Goal: Information Seeking & Learning: Learn about a topic

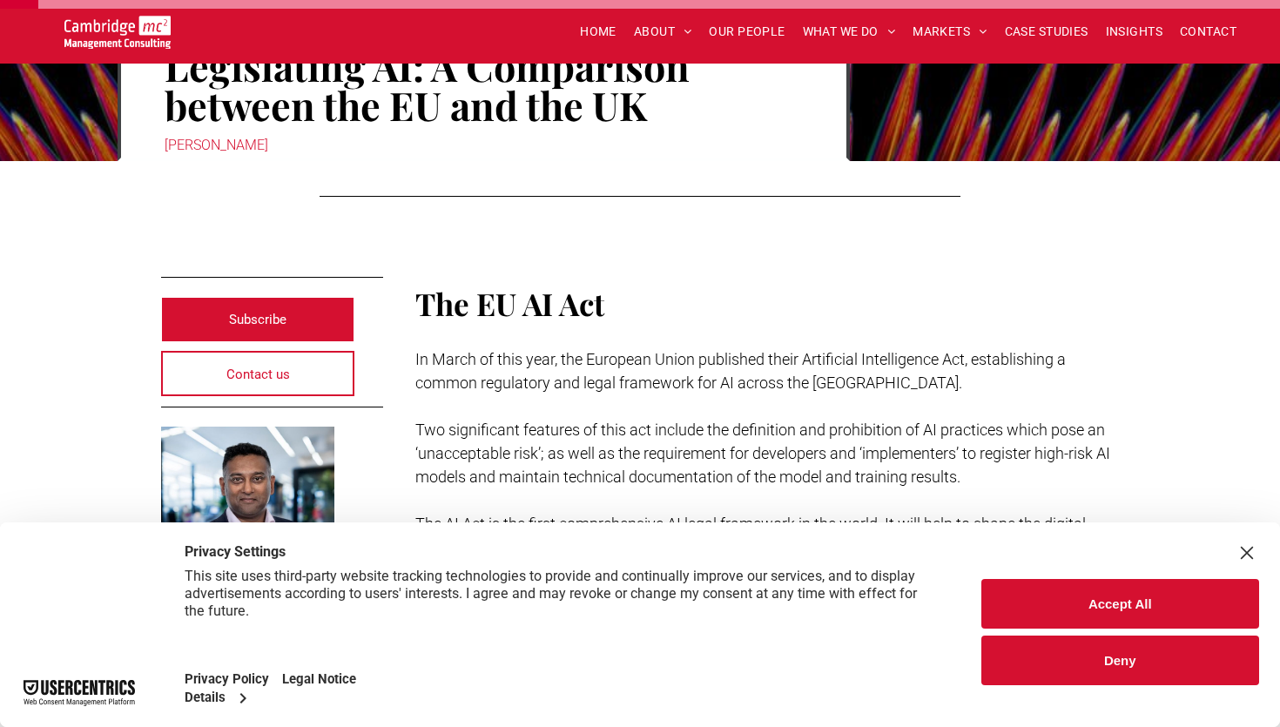
scroll to position [244, 0]
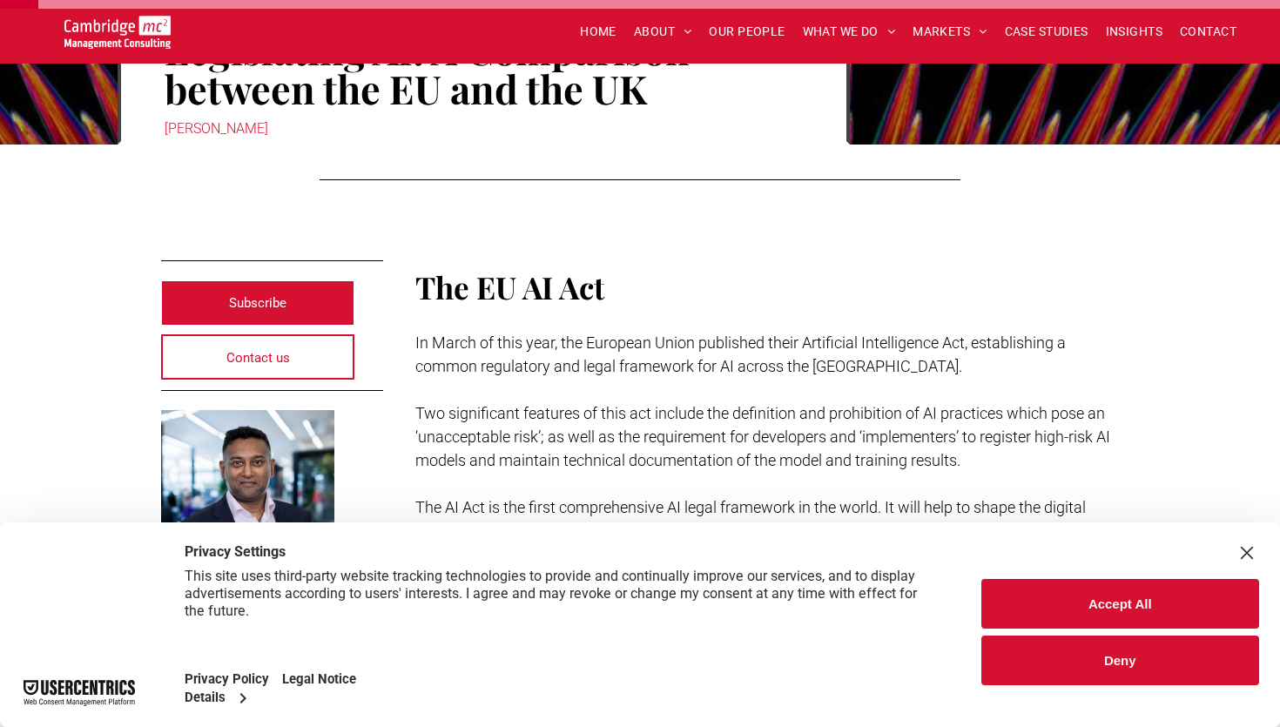
click at [1256, 551] on div "Close Layer" at bounding box center [1246, 553] width 24 height 24
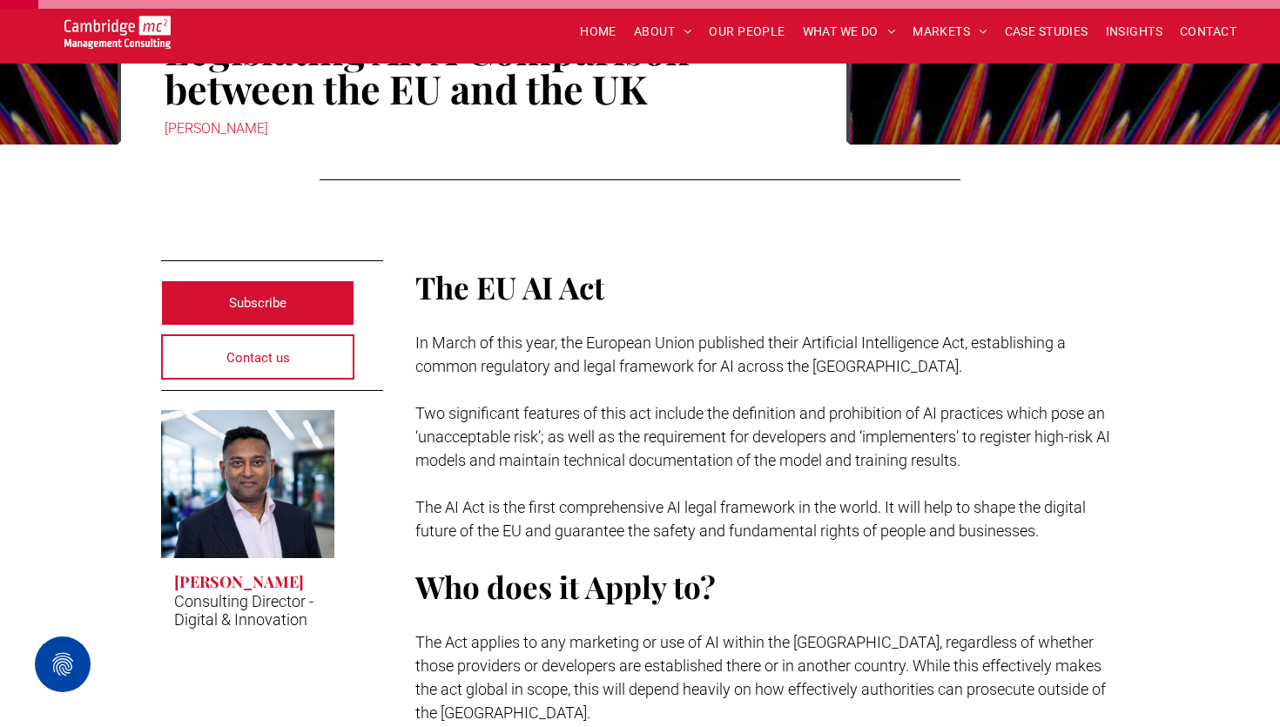
click at [698, 365] on span "In March of this year, the European Union published their Artificial Intelligen…" at bounding box center [740, 354] width 650 height 42
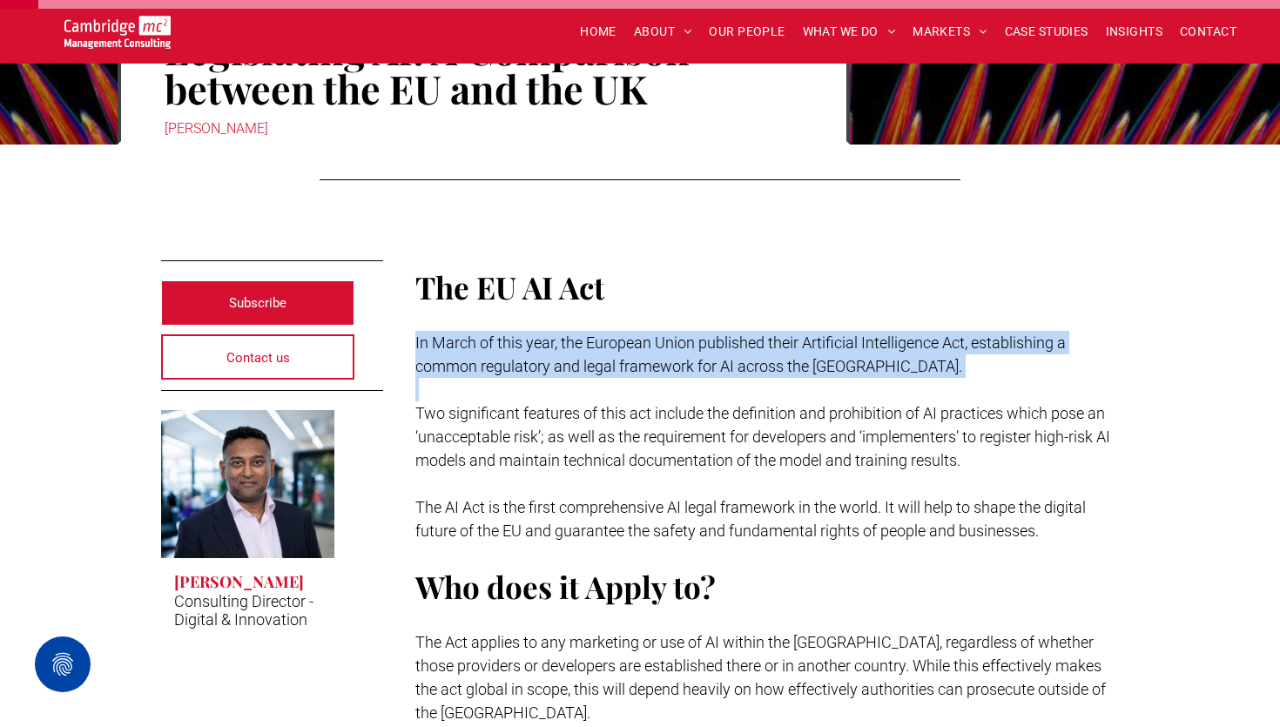
click at [698, 365] on span "In March of this year, the European Union published their Artificial Intelligen…" at bounding box center [740, 354] width 650 height 42
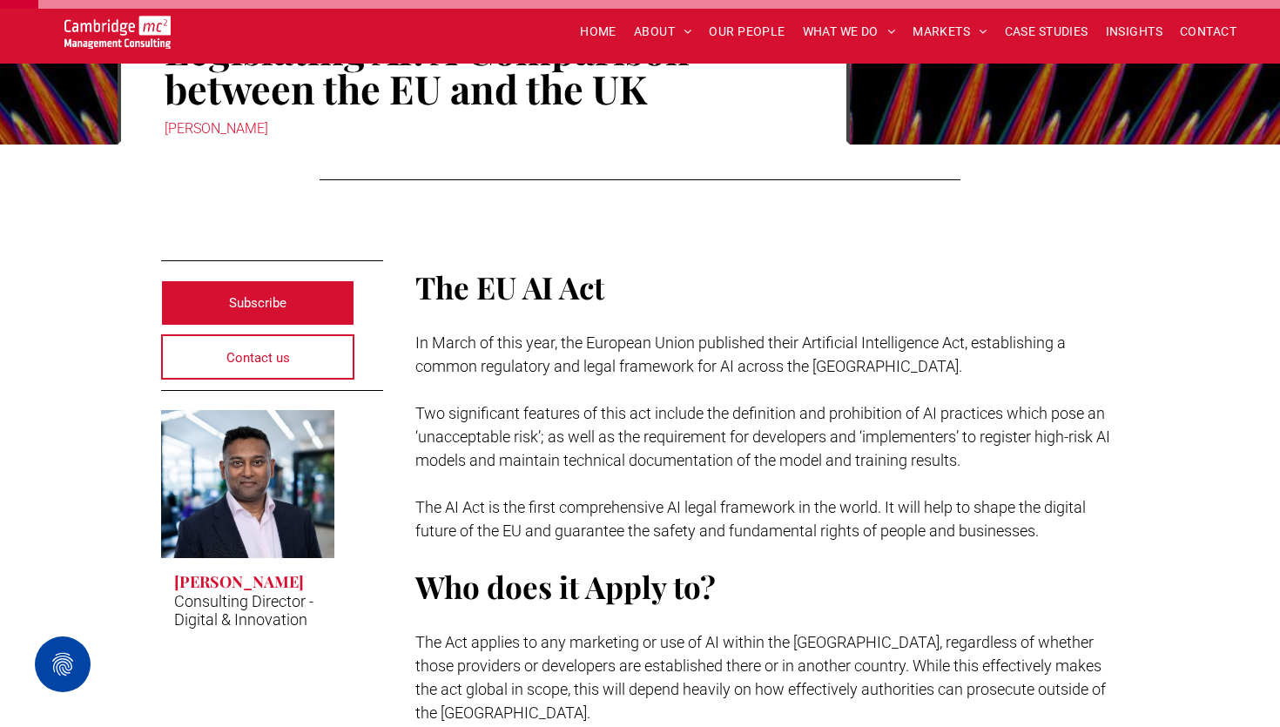
click at [698, 450] on p "Two significant features of this act include the definition and prohibition of …" at bounding box center [767, 436] width 704 height 71
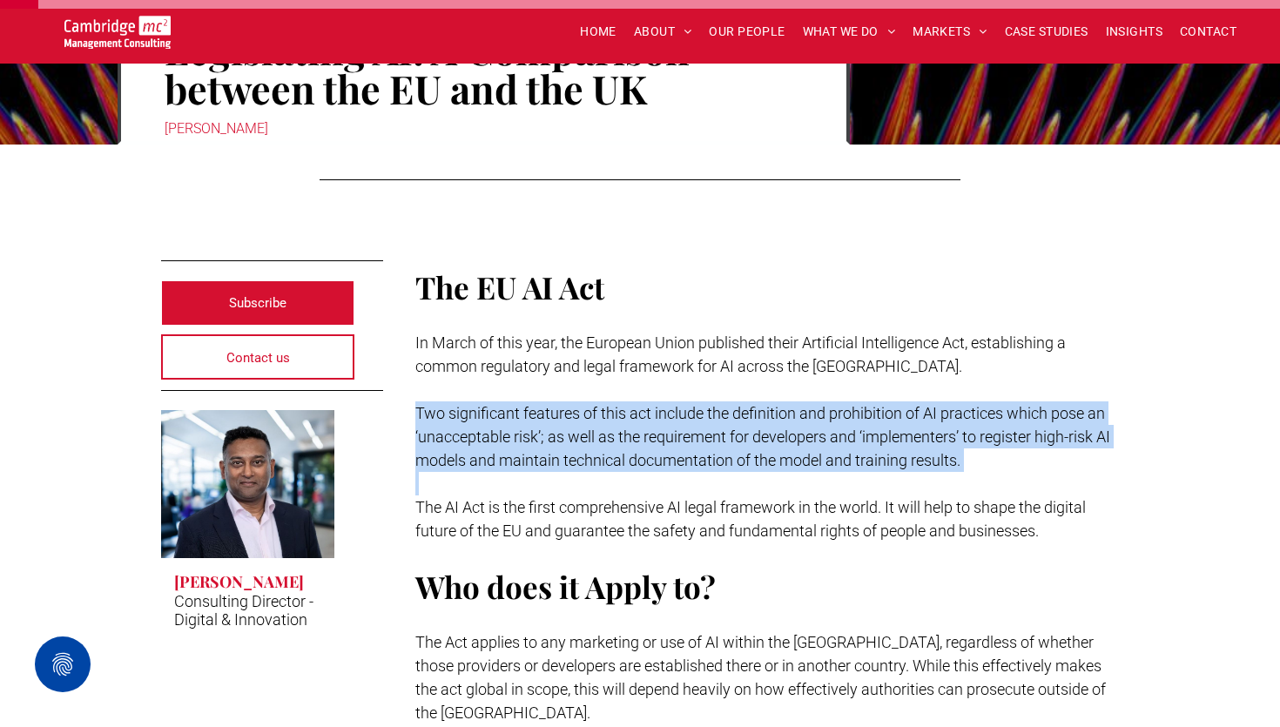
click at [698, 450] on p "Two significant features of this act include the definition and prohibition of …" at bounding box center [767, 436] width 704 height 71
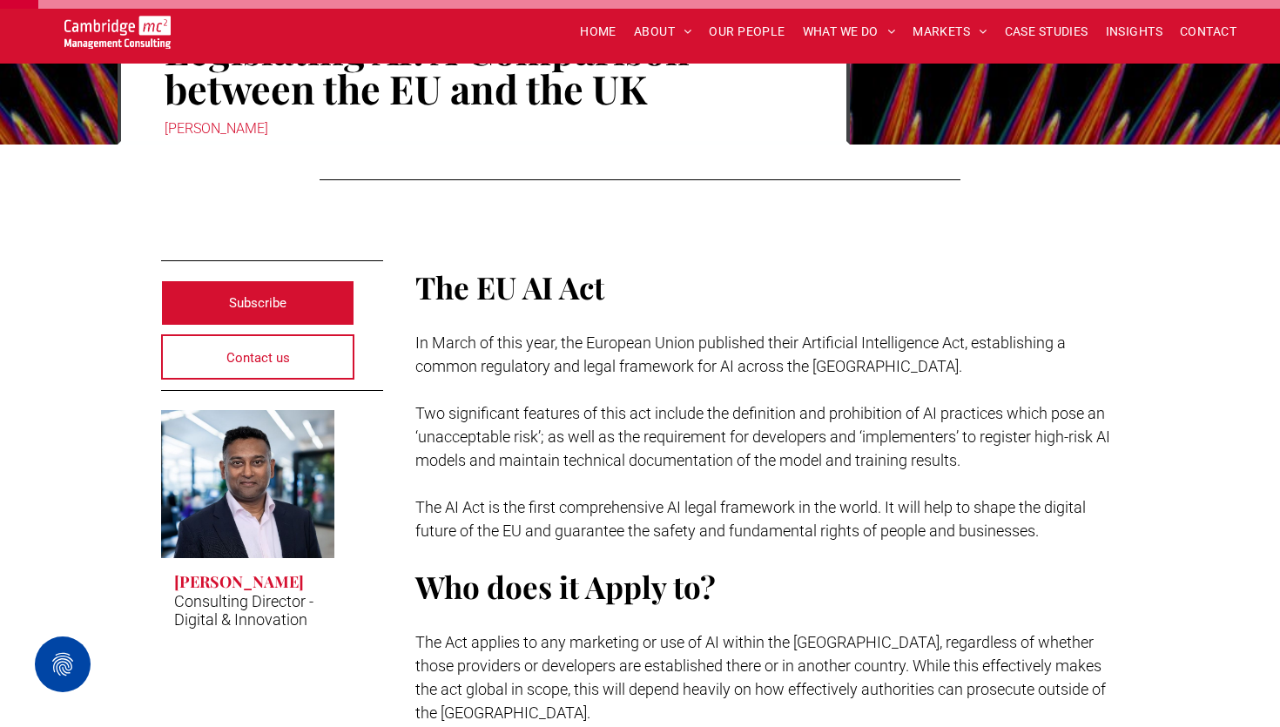
click at [665, 440] on span "Two significant features of this act include the definition and prohibition of …" at bounding box center [762, 436] width 695 height 65
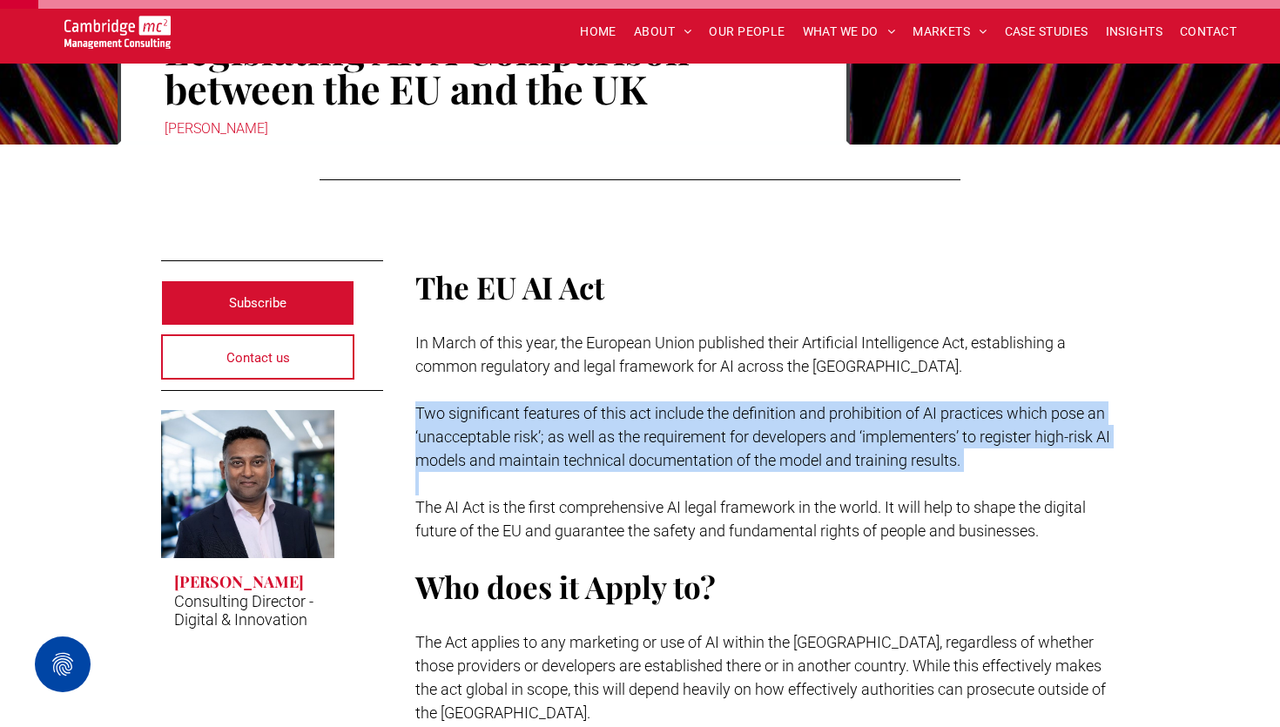
click at [665, 440] on span "Two significant features of this act include the definition and prohibition of …" at bounding box center [762, 436] width 695 height 65
click at [640, 460] on span "Two significant features of this act include the definition and prohibition of …" at bounding box center [762, 436] width 695 height 65
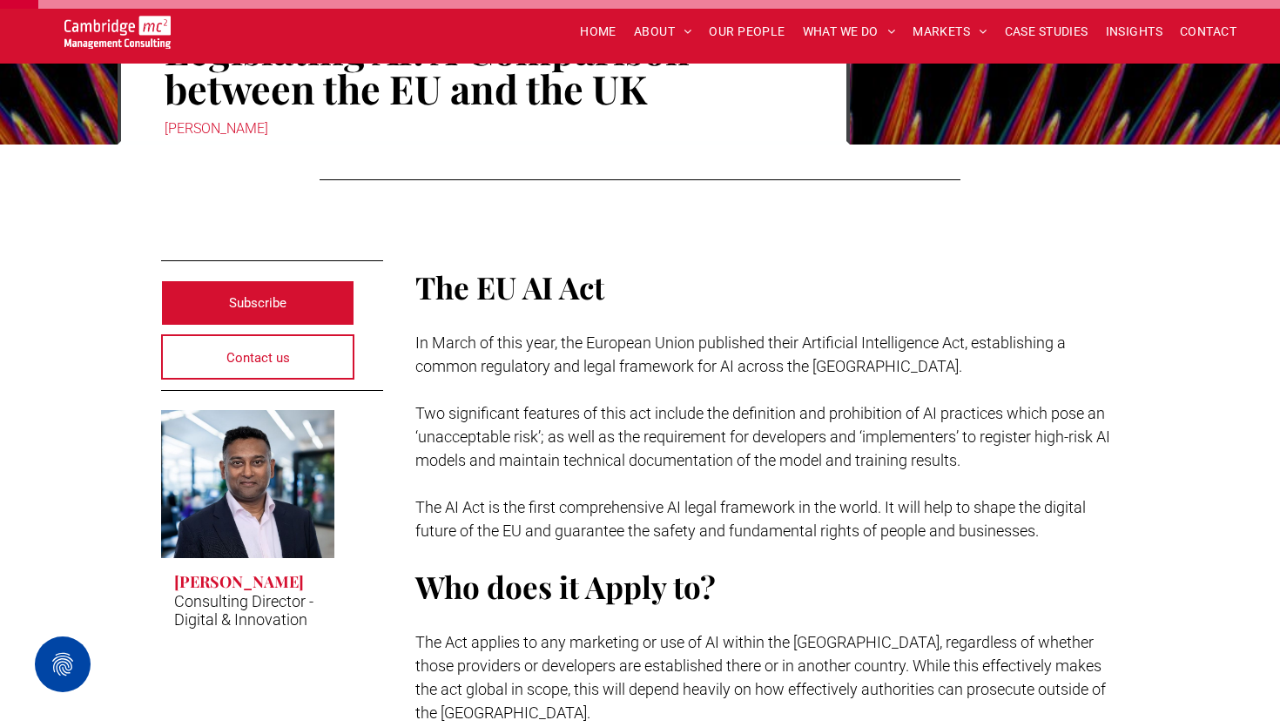
click at [640, 460] on span "Two significant features of this act include the definition and prohibition of …" at bounding box center [762, 436] width 695 height 65
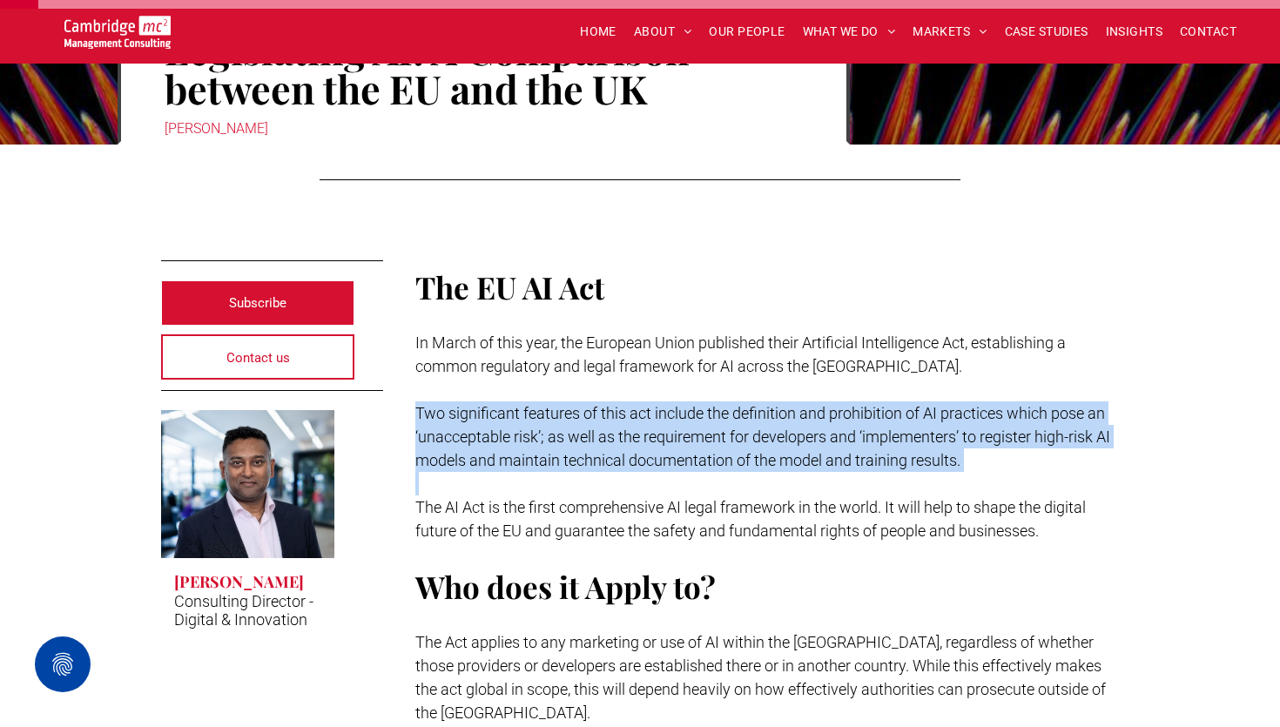
click at [640, 460] on span "Two significant features of this act include the definition and prohibition of …" at bounding box center [762, 436] width 695 height 65
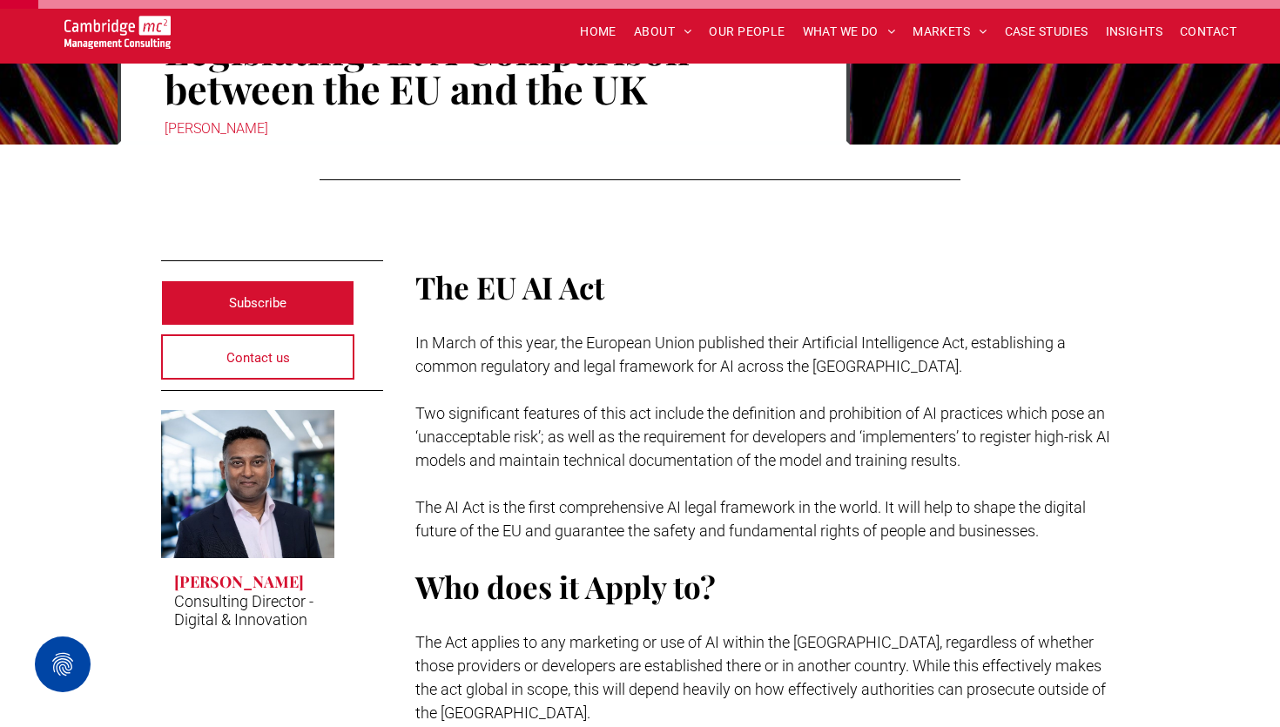
click at [669, 445] on span "Two significant features of this act include the definition and prohibition of …" at bounding box center [762, 436] width 695 height 65
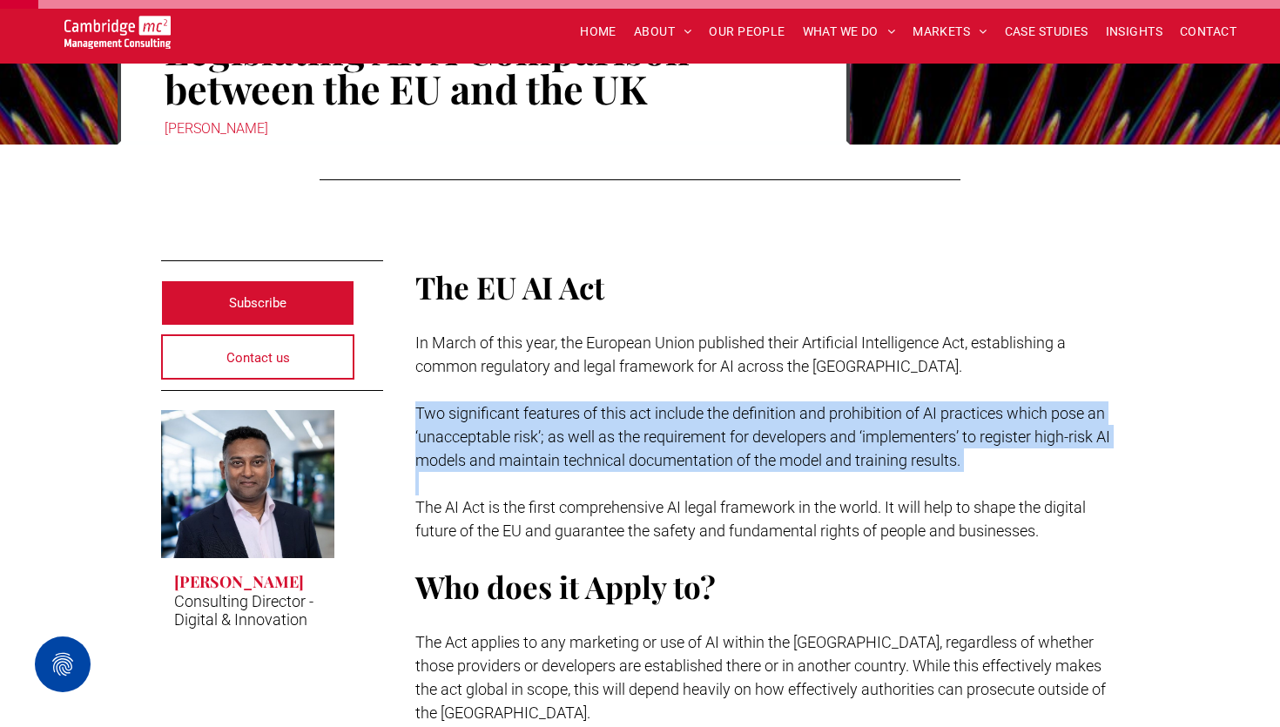
click at [669, 445] on span "Two significant features of this act include the definition and prohibition of …" at bounding box center [762, 436] width 695 height 65
click at [668, 461] on span "Two significant features of this act include the definition and prohibition of …" at bounding box center [762, 436] width 695 height 65
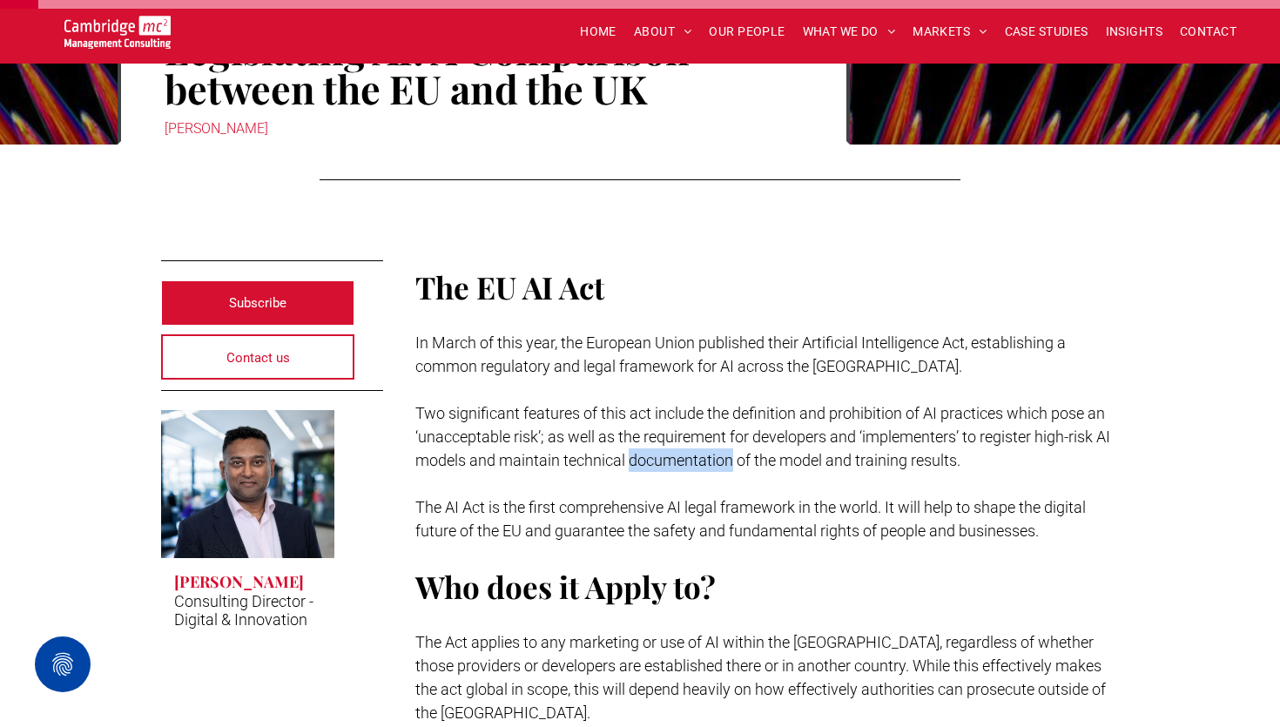
click at [668, 461] on span "Two significant features of this act include the definition and prohibition of …" at bounding box center [762, 436] width 695 height 65
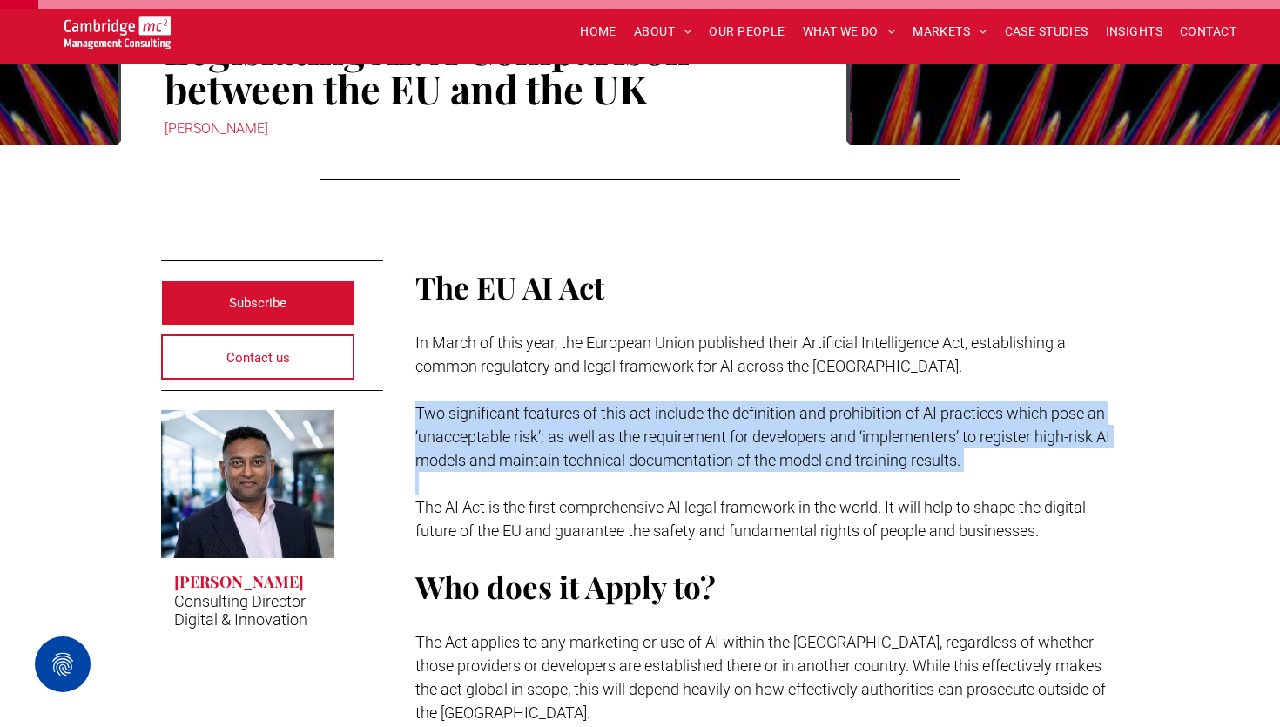
click at [668, 461] on span "Two significant features of this act include the definition and prohibition of …" at bounding box center [762, 436] width 695 height 65
click at [664, 506] on span "The AI Act is the first comprehensive AI legal framework in the world. It will …" at bounding box center [750, 519] width 670 height 42
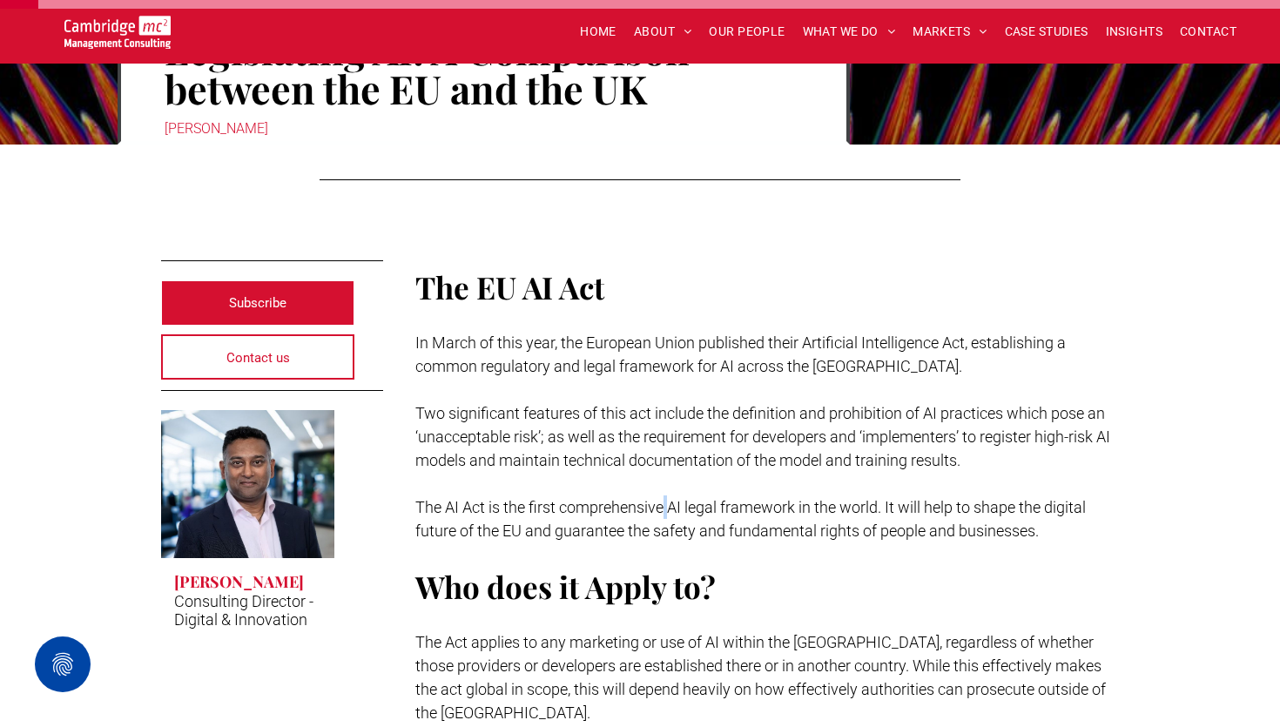
click at [664, 506] on span "The AI Act is the first comprehensive AI legal framework in the world. It will …" at bounding box center [750, 519] width 670 height 42
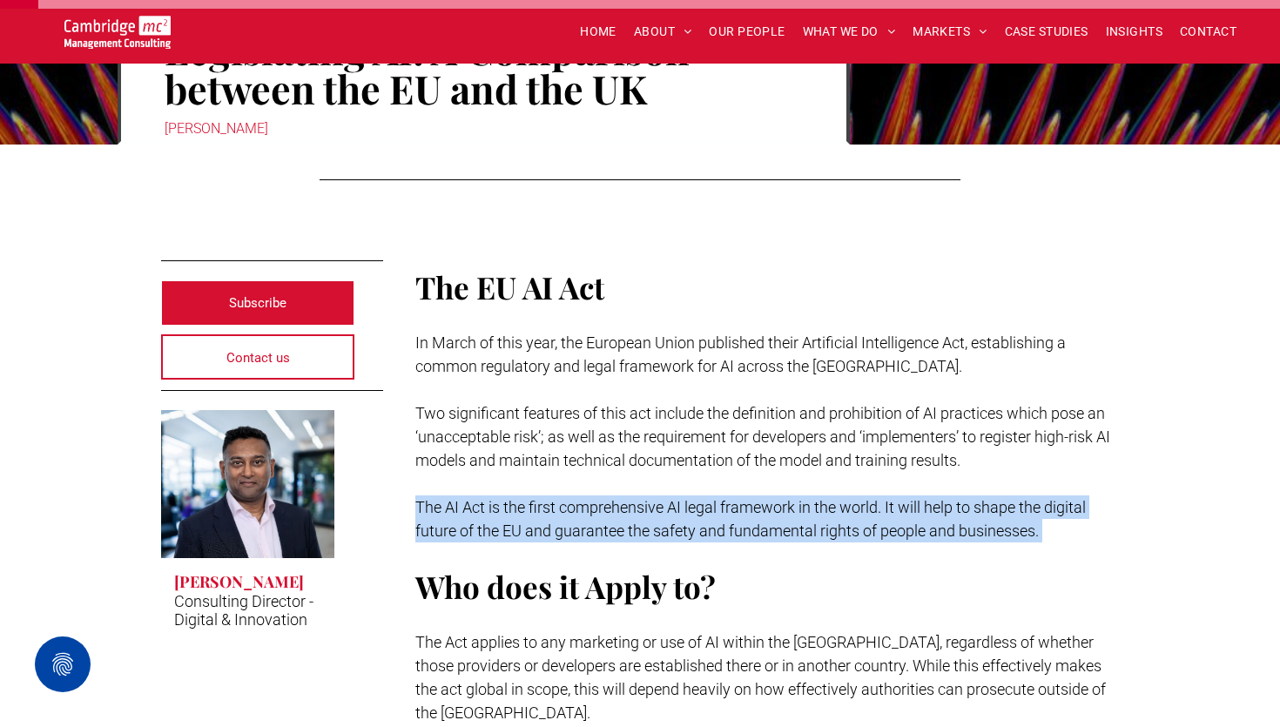
click at [664, 506] on span "The AI Act is the first comprehensive AI legal framework in the world. It will …" at bounding box center [750, 519] width 670 height 42
click at [663, 526] on span "The AI Act is the first comprehensive AI legal framework in the world. It will …" at bounding box center [750, 519] width 670 height 42
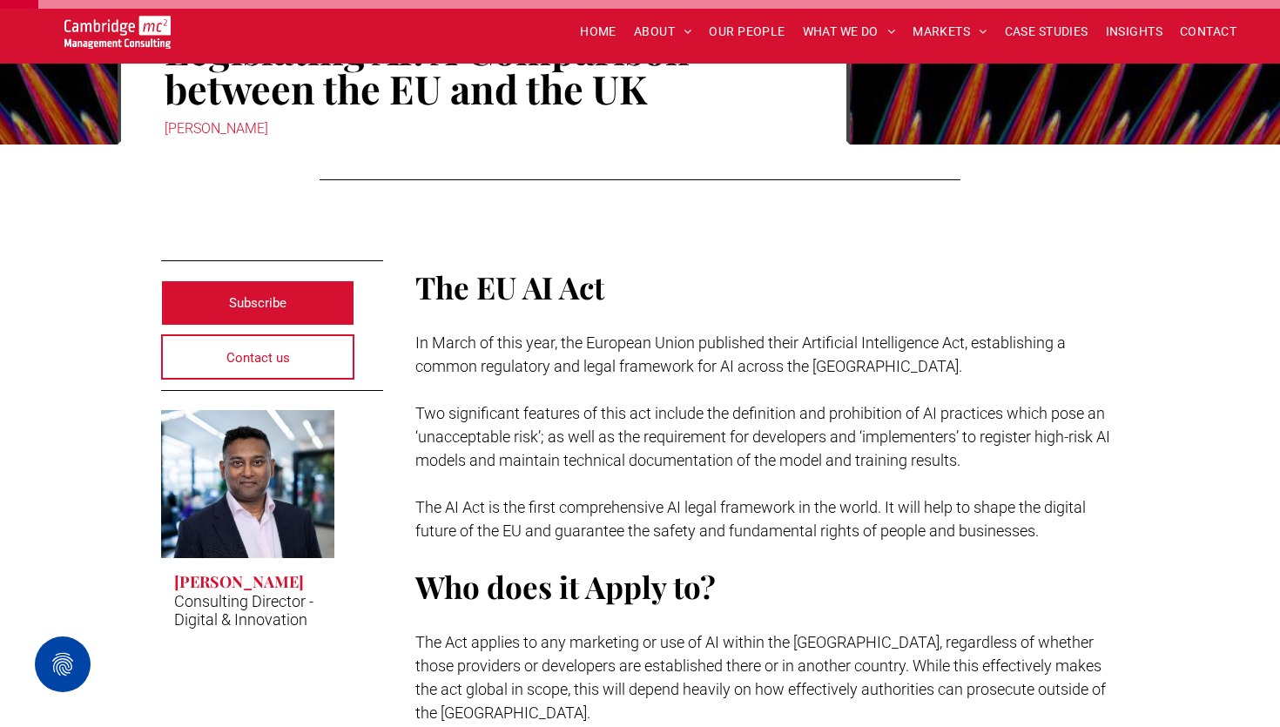
click at [663, 526] on span "The AI Act is the first comprehensive AI legal framework in the world. It will …" at bounding box center [750, 519] width 670 height 42
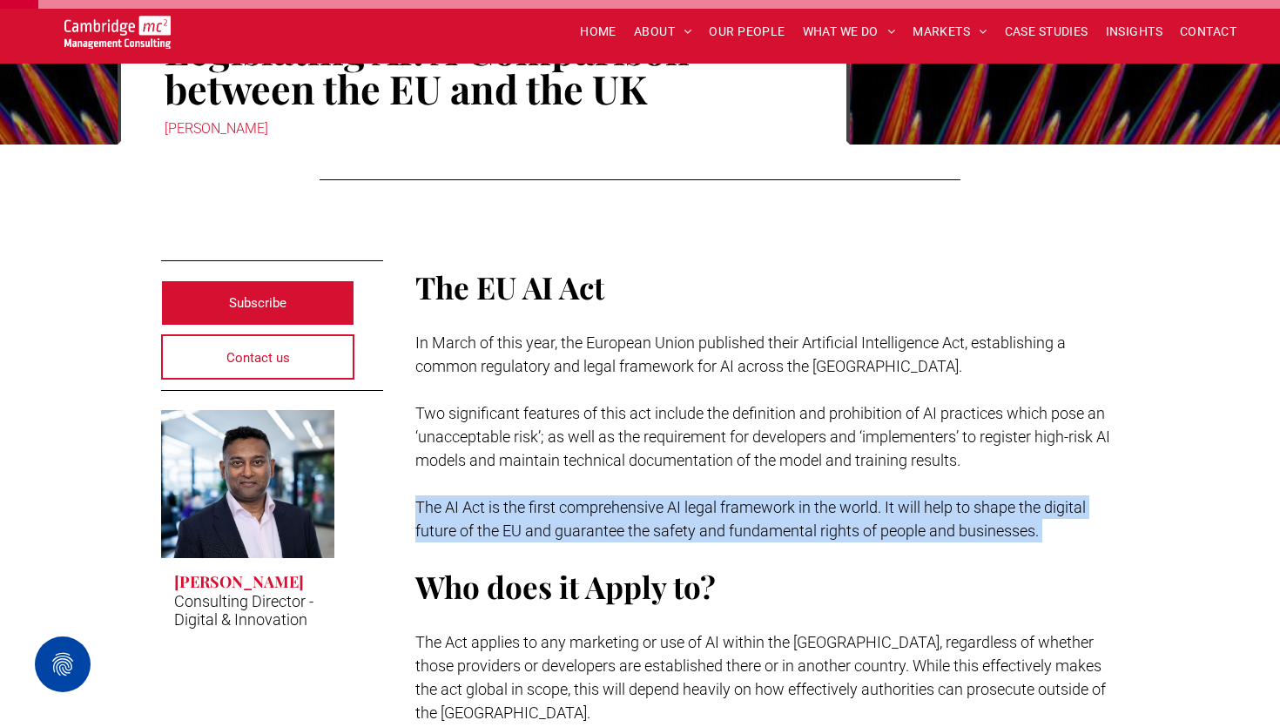
click at [663, 526] on span "The AI Act is the first comprehensive AI legal framework in the world. It will …" at bounding box center [750, 519] width 670 height 42
click at [669, 614] on p at bounding box center [767, 619] width 704 height 24
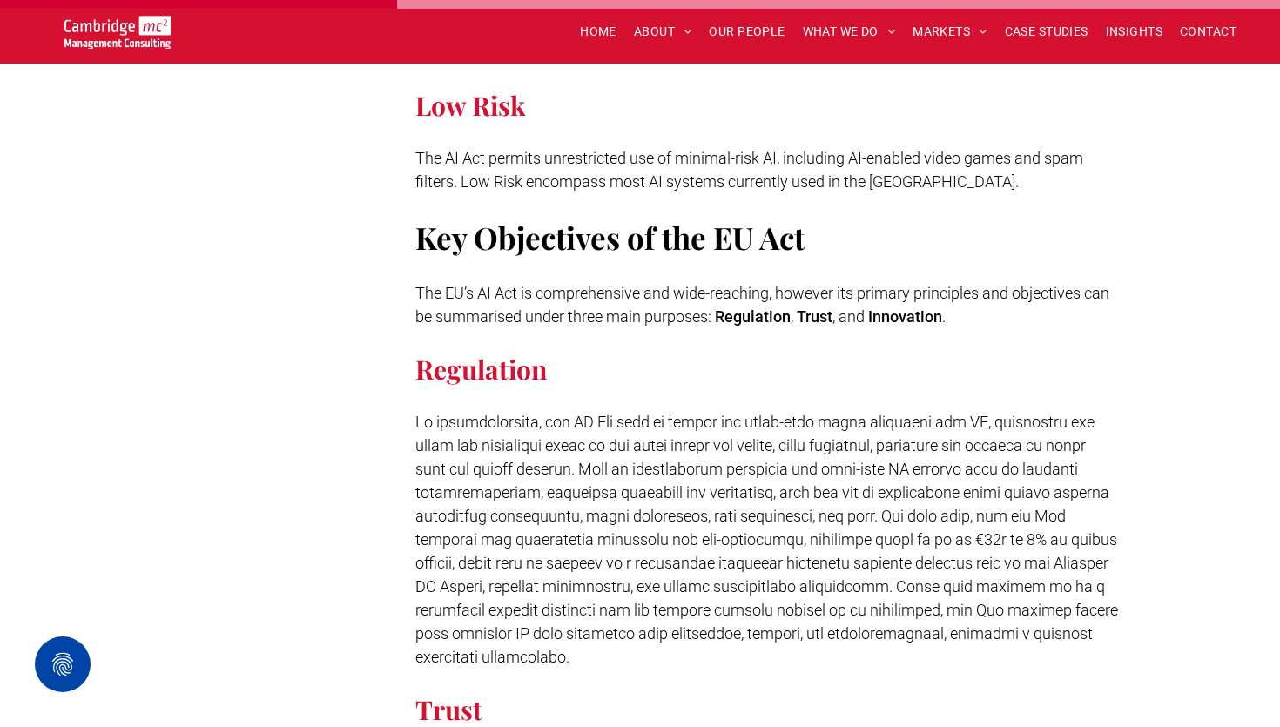
scroll to position [2055, 0]
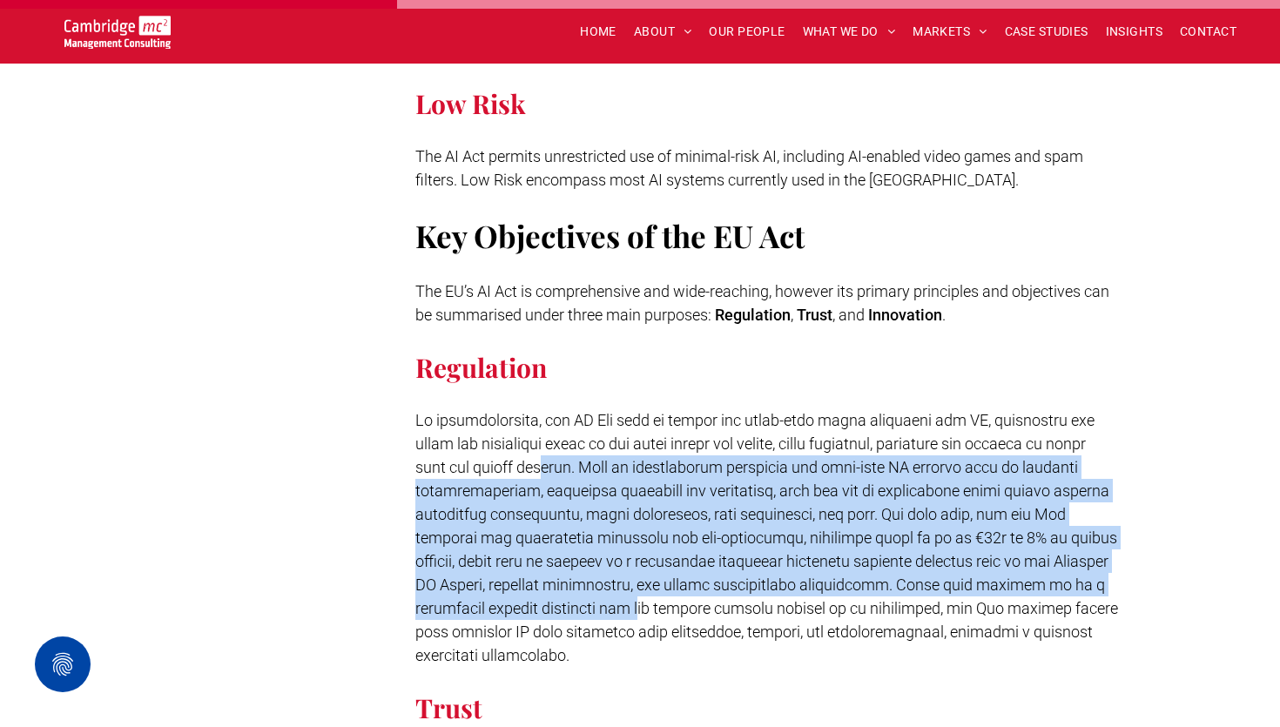
drag, startPoint x: 527, startPoint y: 437, endPoint x: 662, endPoint y: 584, distance: 199.6
click at [662, 584] on span at bounding box center [766, 537] width 703 height 253
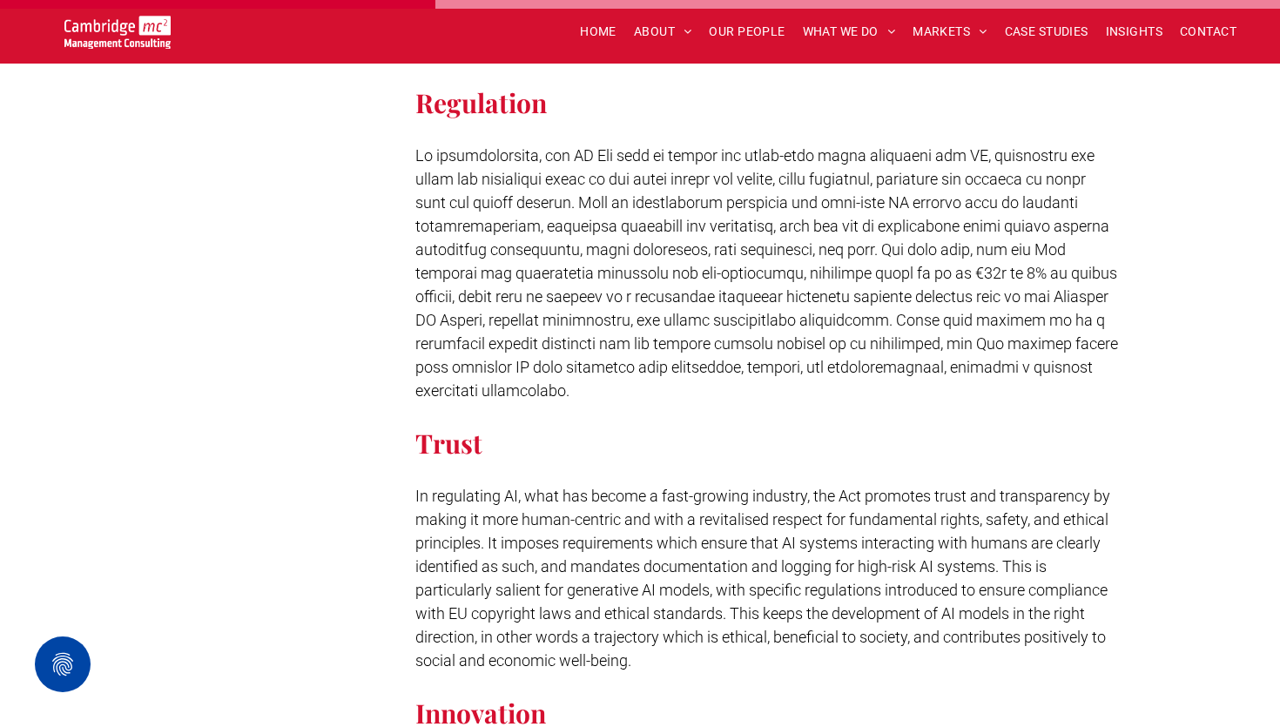
scroll to position [2333, 0]
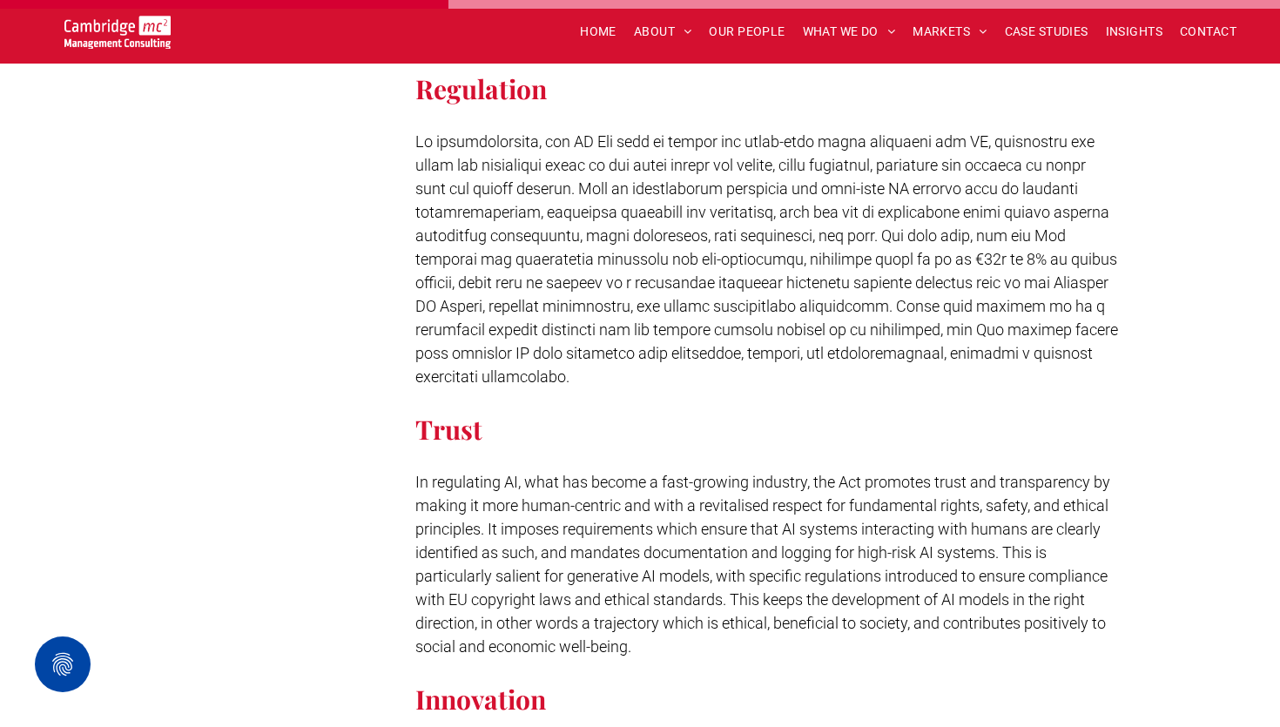
click at [629, 562] on p "In regulating AI, what has become a fast-growing industry, the Act promotes tru…" at bounding box center [767, 564] width 704 height 188
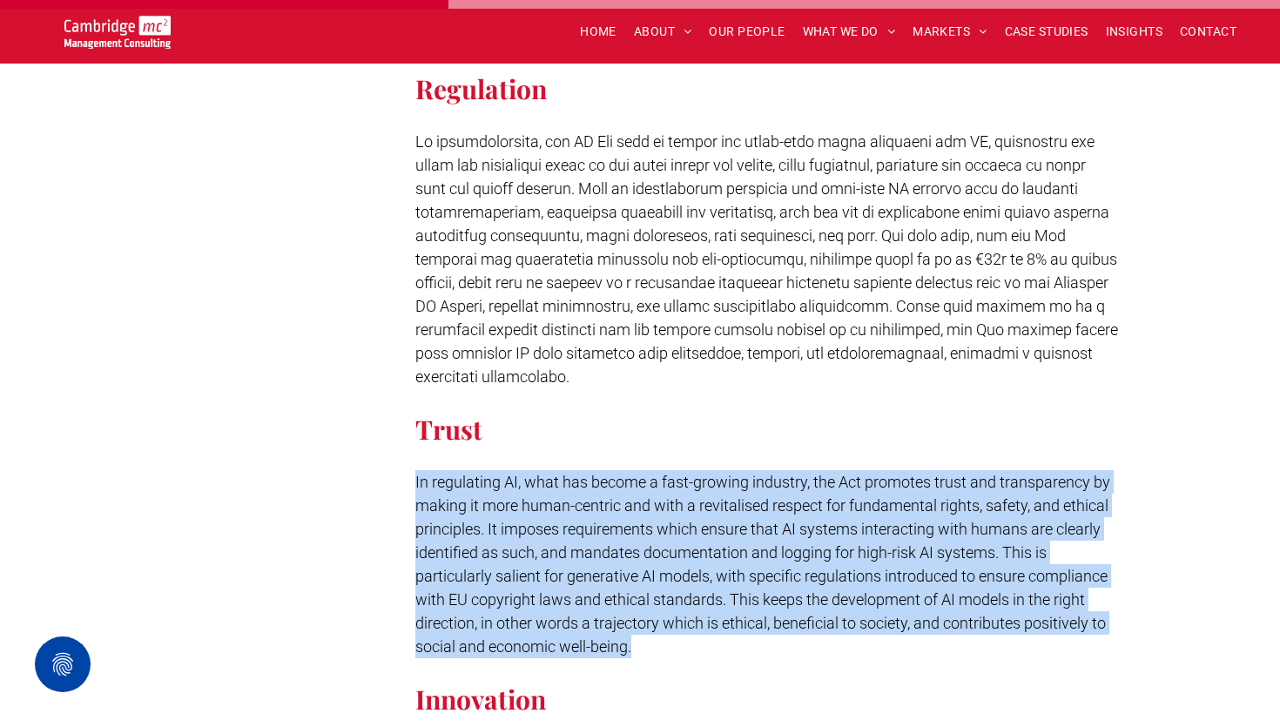
click at [629, 562] on p "In regulating AI, what has become a fast-growing industry, the Act promotes tru…" at bounding box center [767, 564] width 704 height 188
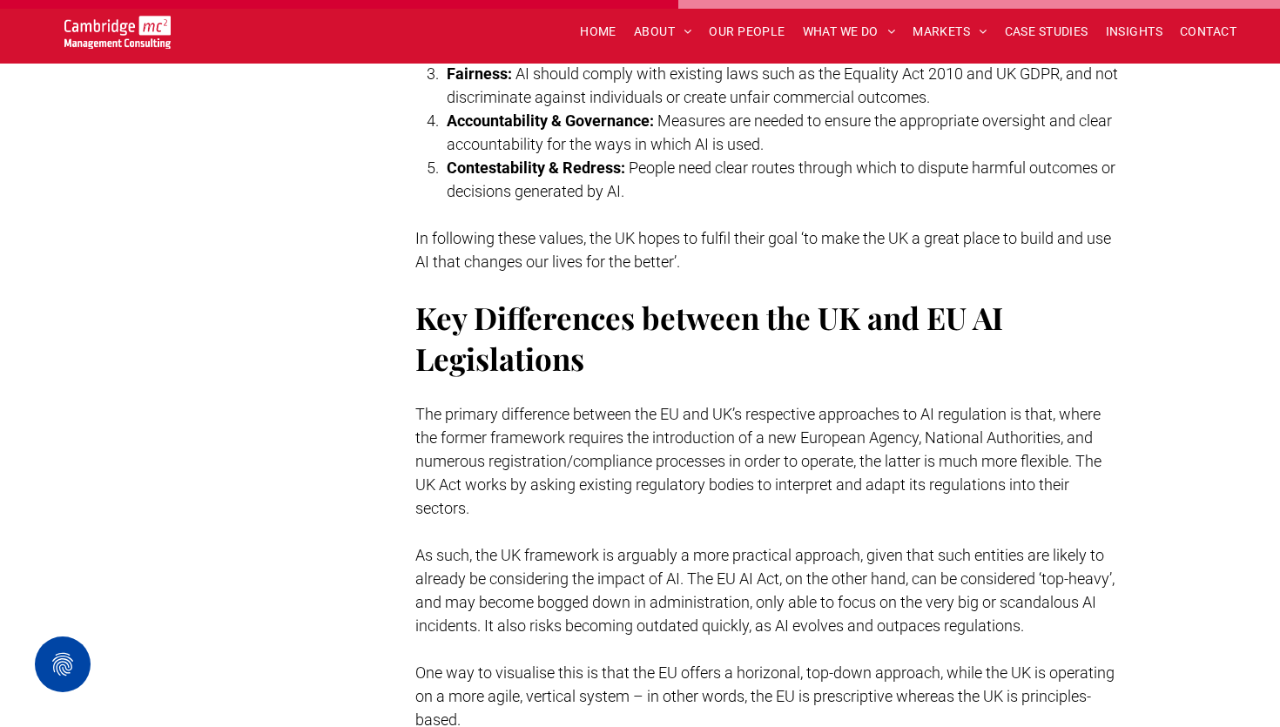
scroll to position [3542, 0]
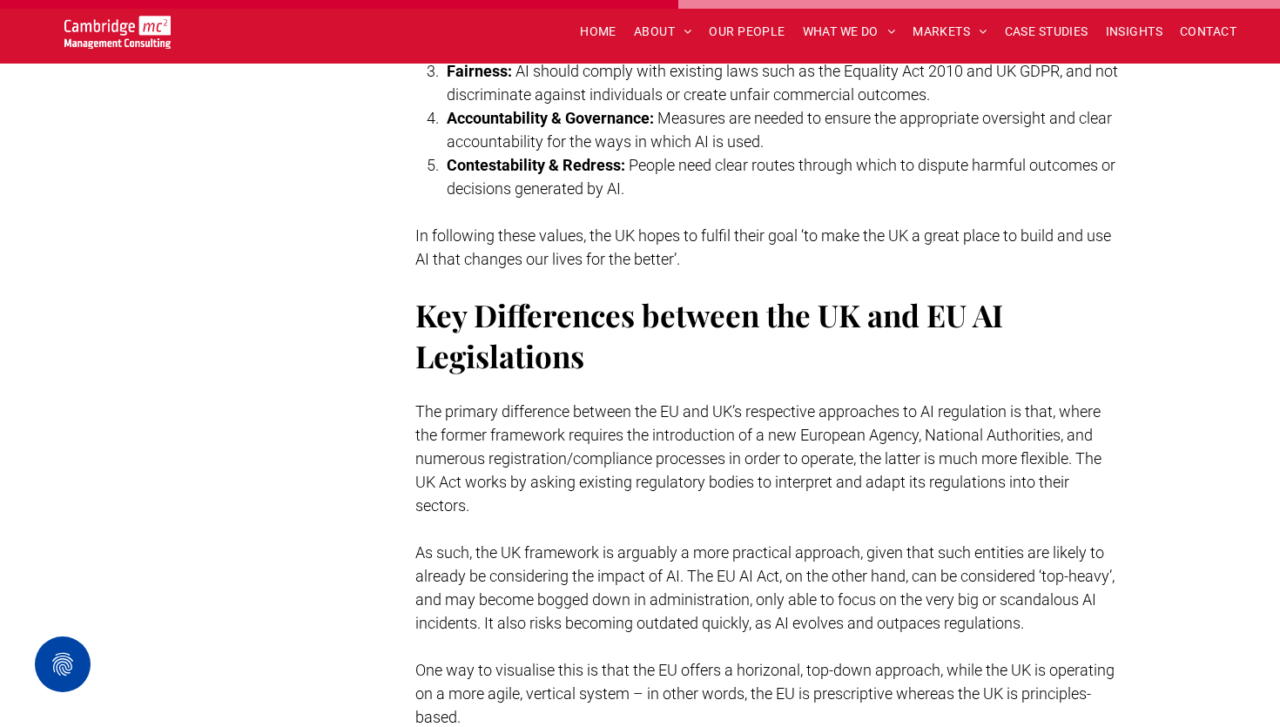
click at [565, 584] on p "As such, the UK framework is arguably a more practical approach, given that suc…" at bounding box center [767, 588] width 704 height 94
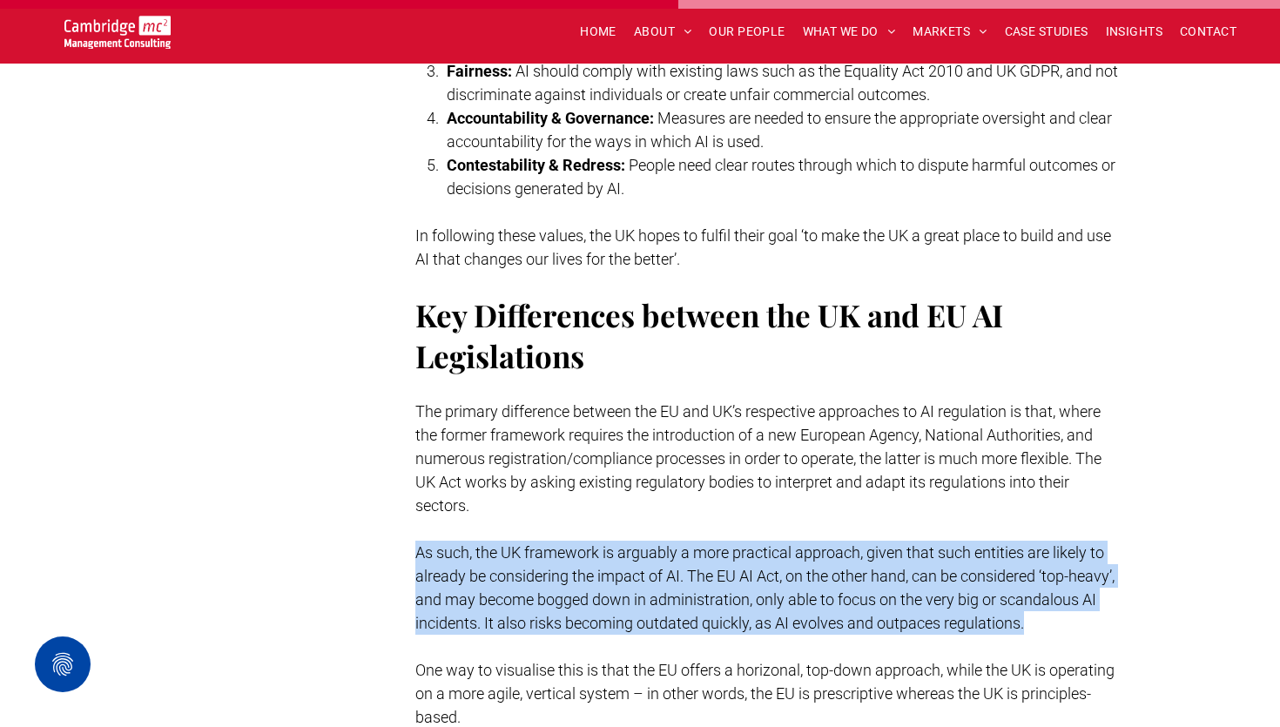
click at [565, 584] on p "As such, the UK framework is arguably a more practical approach, given that suc…" at bounding box center [767, 588] width 704 height 94
click at [784, 570] on span "As such, the UK framework is arguably a more practical approach, given that suc…" at bounding box center [764, 587] width 699 height 89
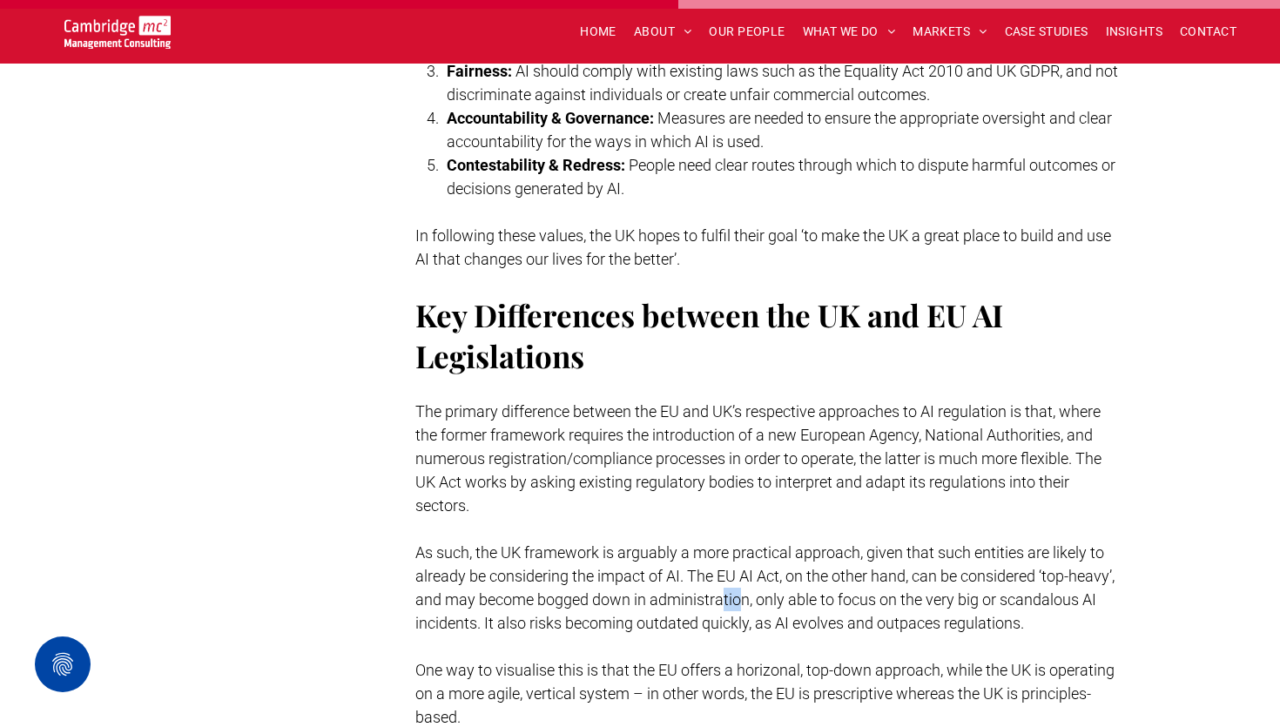
click at [775, 574] on span "As such, the UK framework is arguably a more practical approach, given that suc…" at bounding box center [764, 587] width 699 height 89
click at [757, 572] on span "As such, the UK framework is arguably a more practical approach, given that suc…" at bounding box center [764, 587] width 699 height 89
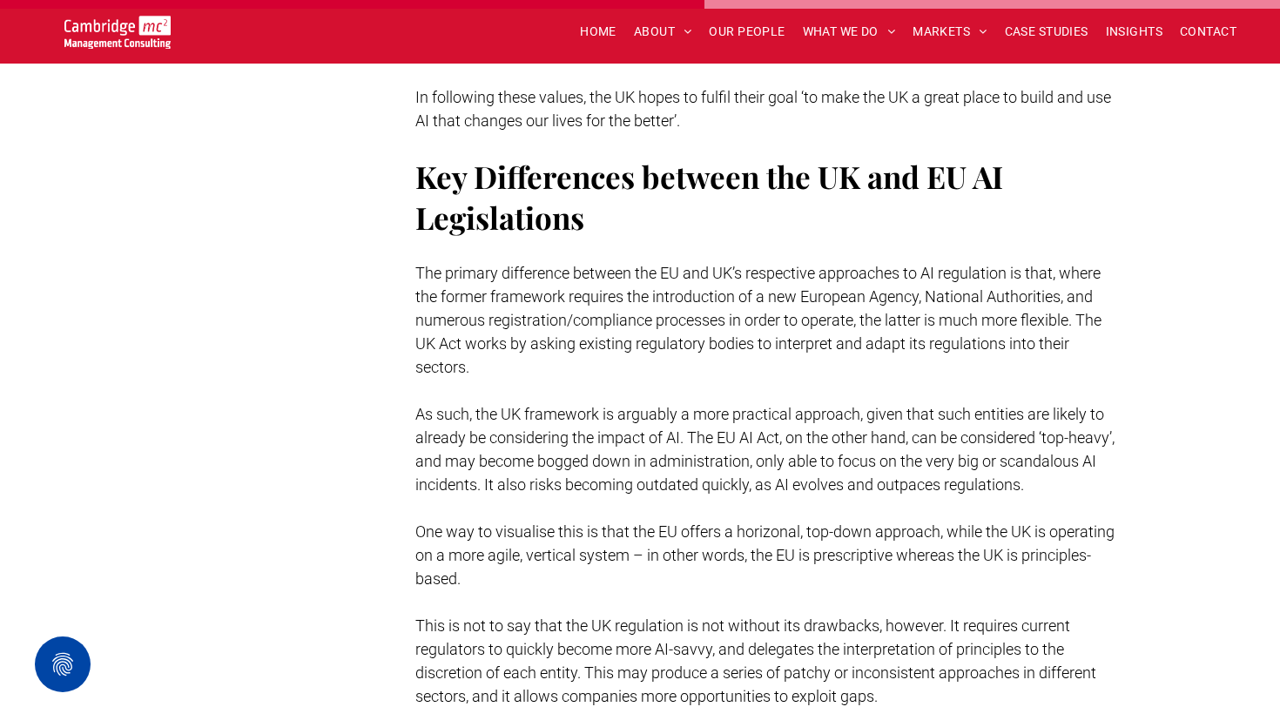
scroll to position [3682, 0]
click at [681, 536] on span "One way to visualise this is that the EU offers a horizonal, top-down approach,…" at bounding box center [764, 553] width 699 height 65
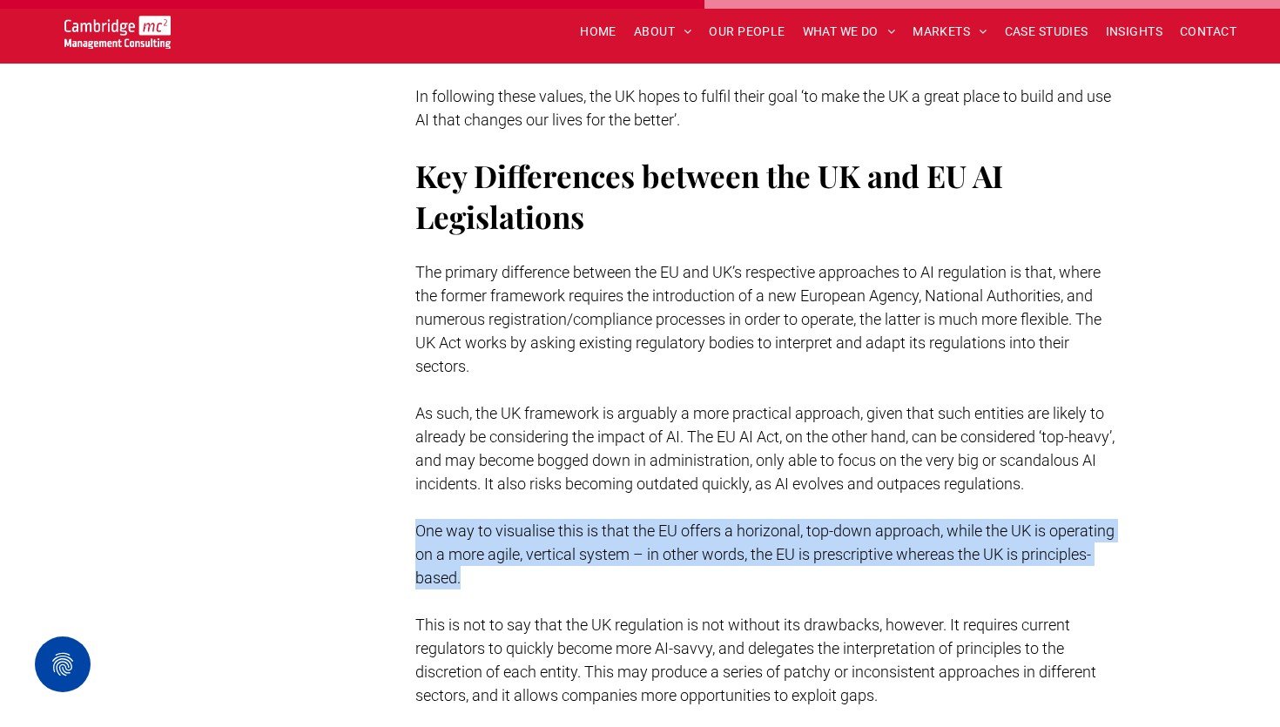
click at [681, 536] on span "One way to visualise this is that the EU offers a horizonal, top-down approach,…" at bounding box center [764, 553] width 699 height 65
click at [550, 656] on span "This is not to say that the UK regulation is not without its drawbacks, however…" at bounding box center [755, 659] width 681 height 89
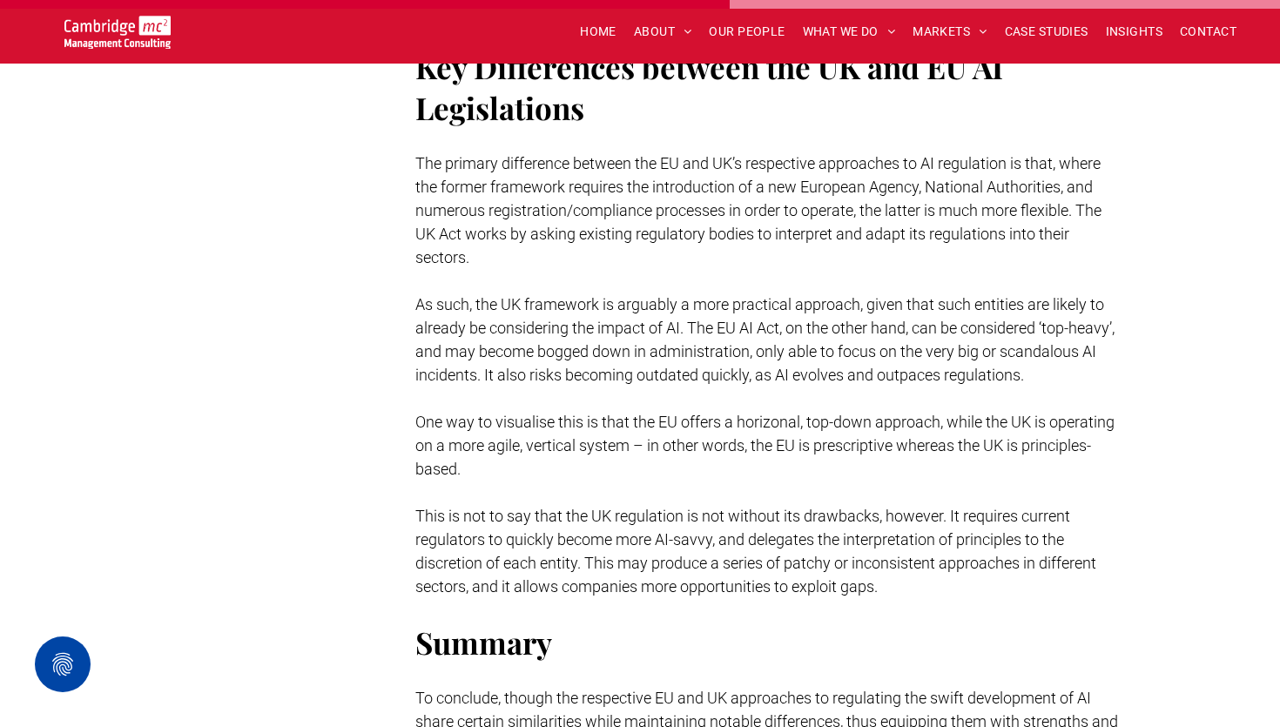
scroll to position [3821, 0]
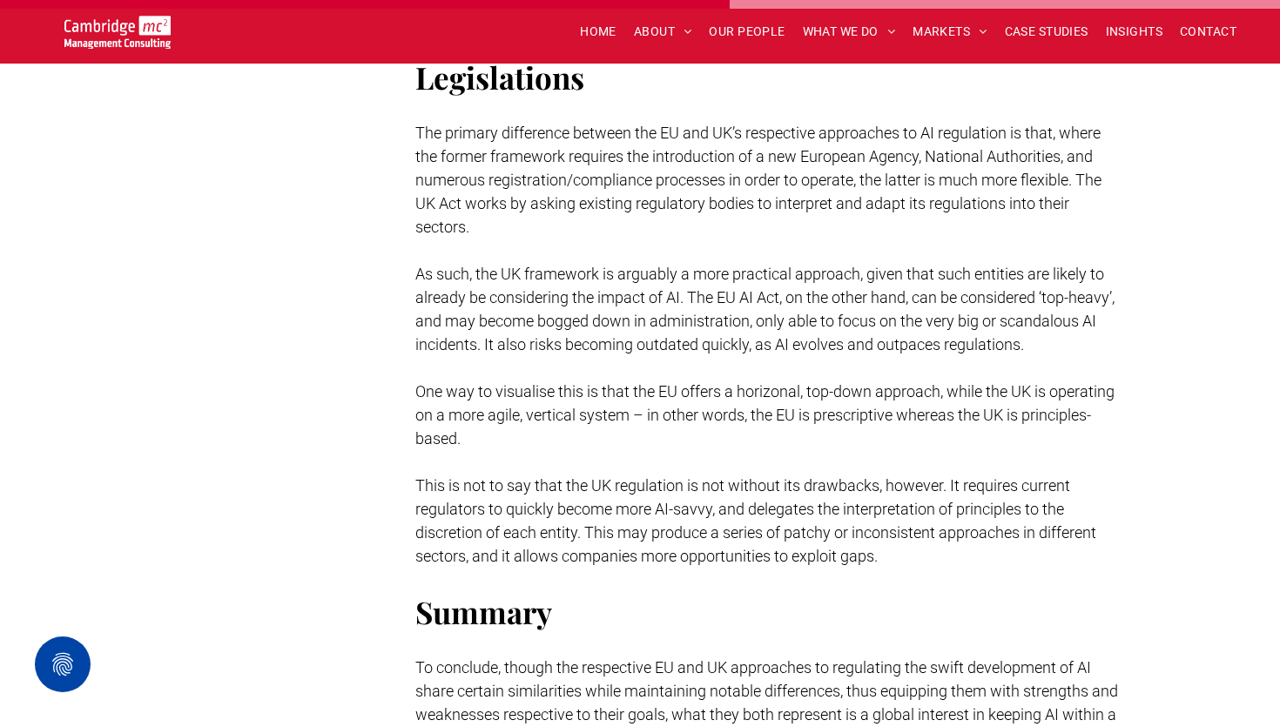
click at [584, 519] on p "This is not to say that the UK regulation is not without its drawbacks, however…" at bounding box center [767, 521] width 704 height 94
click at [581, 512] on span "This is not to say that the UK regulation is not without its drawbacks, however…" at bounding box center [755, 520] width 681 height 89
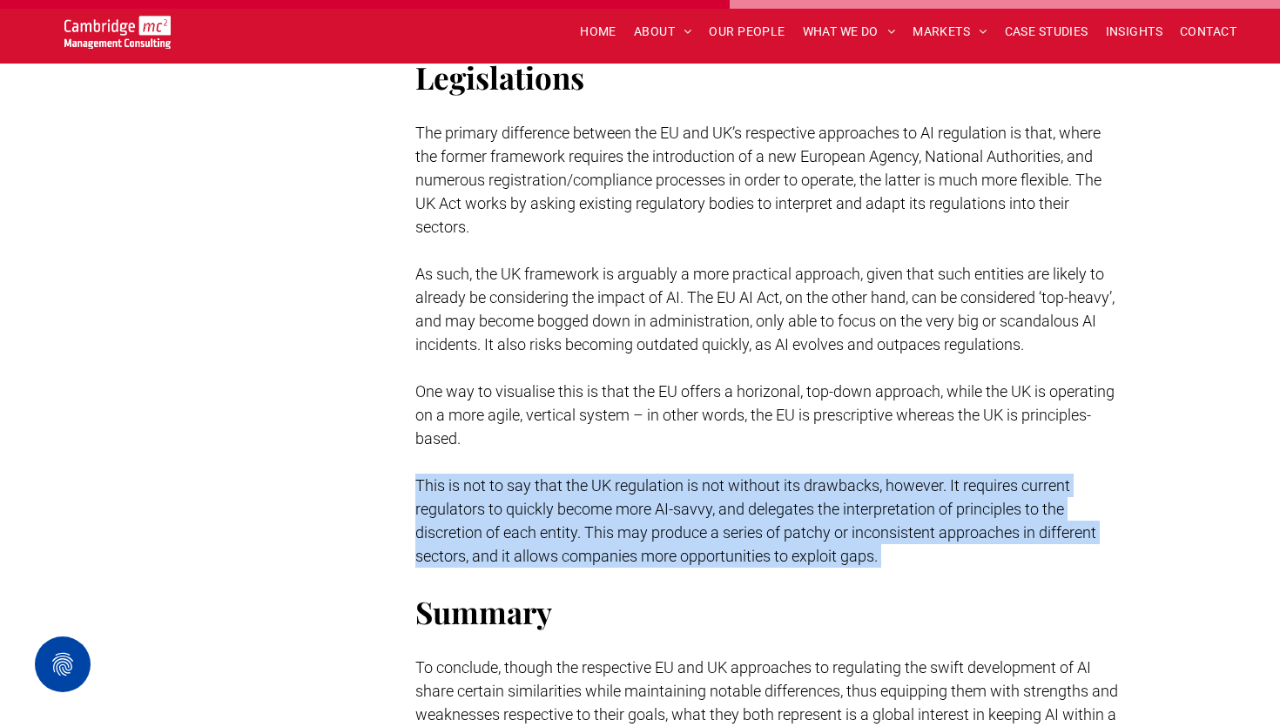
click at [569, 539] on span "This is not to say that the UK regulation is not without its drawbacks, however…" at bounding box center [755, 520] width 681 height 89
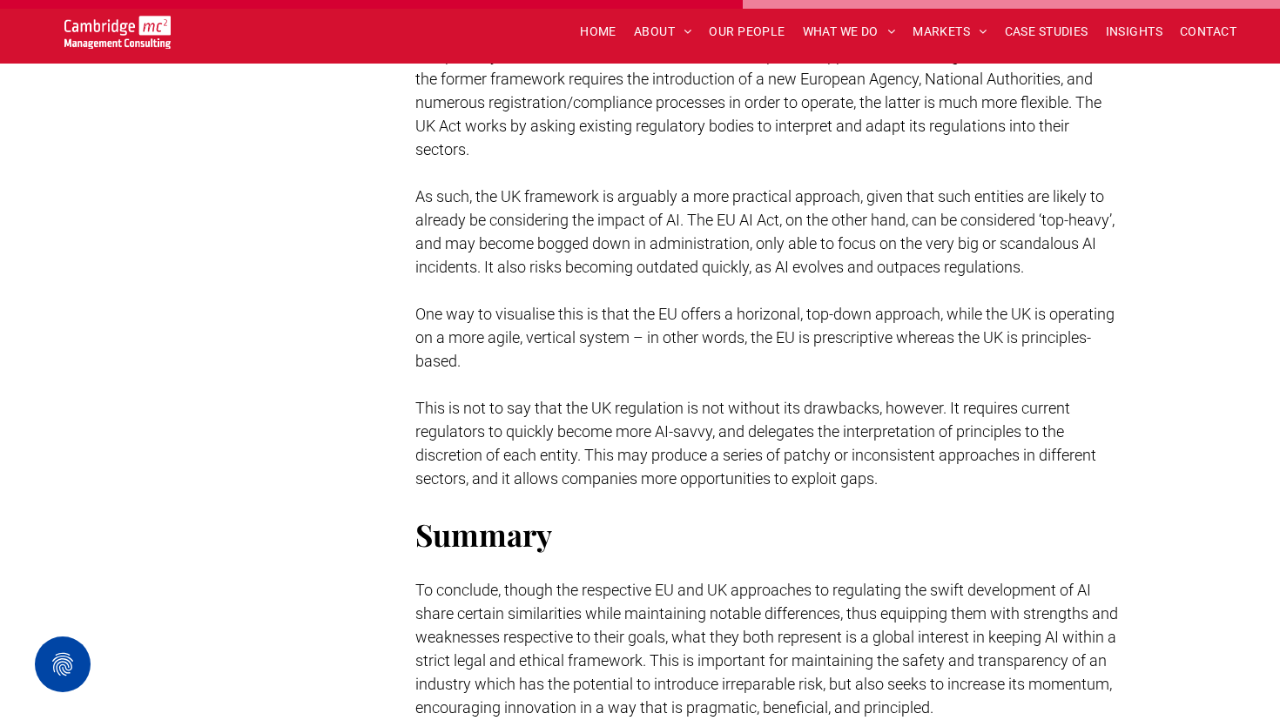
scroll to position [3925, 0]
